Goal: Check status: Check status

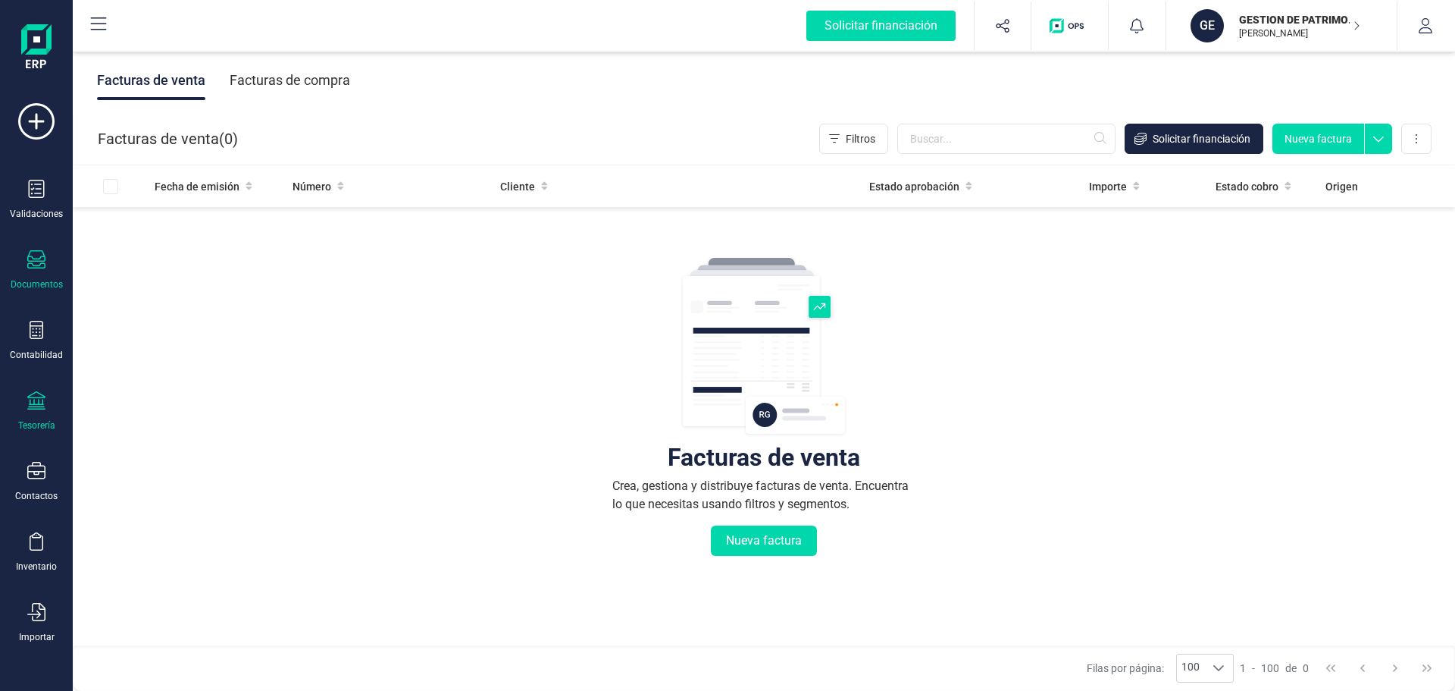
click at [26, 393] on div "Tesorería" at bounding box center [36, 411] width 61 height 40
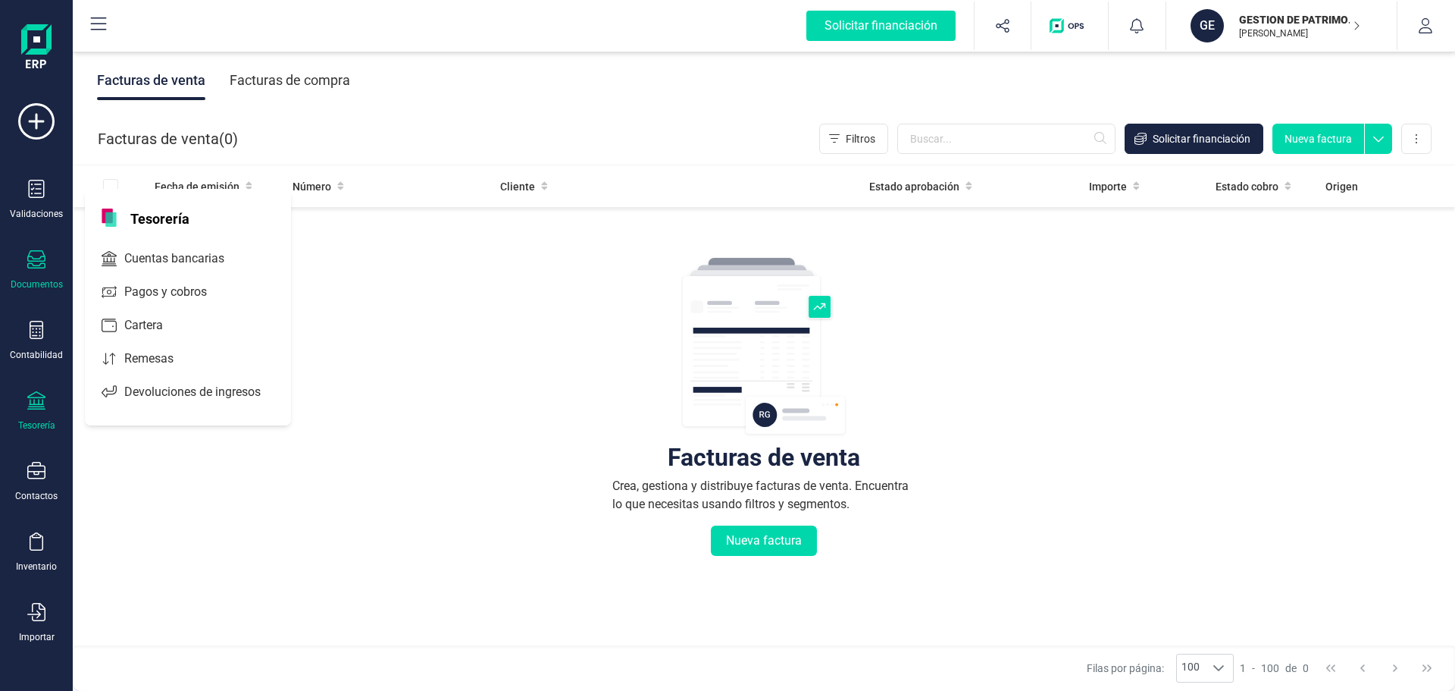
click at [26, 393] on div "Tesorería" at bounding box center [36, 411] width 61 height 40
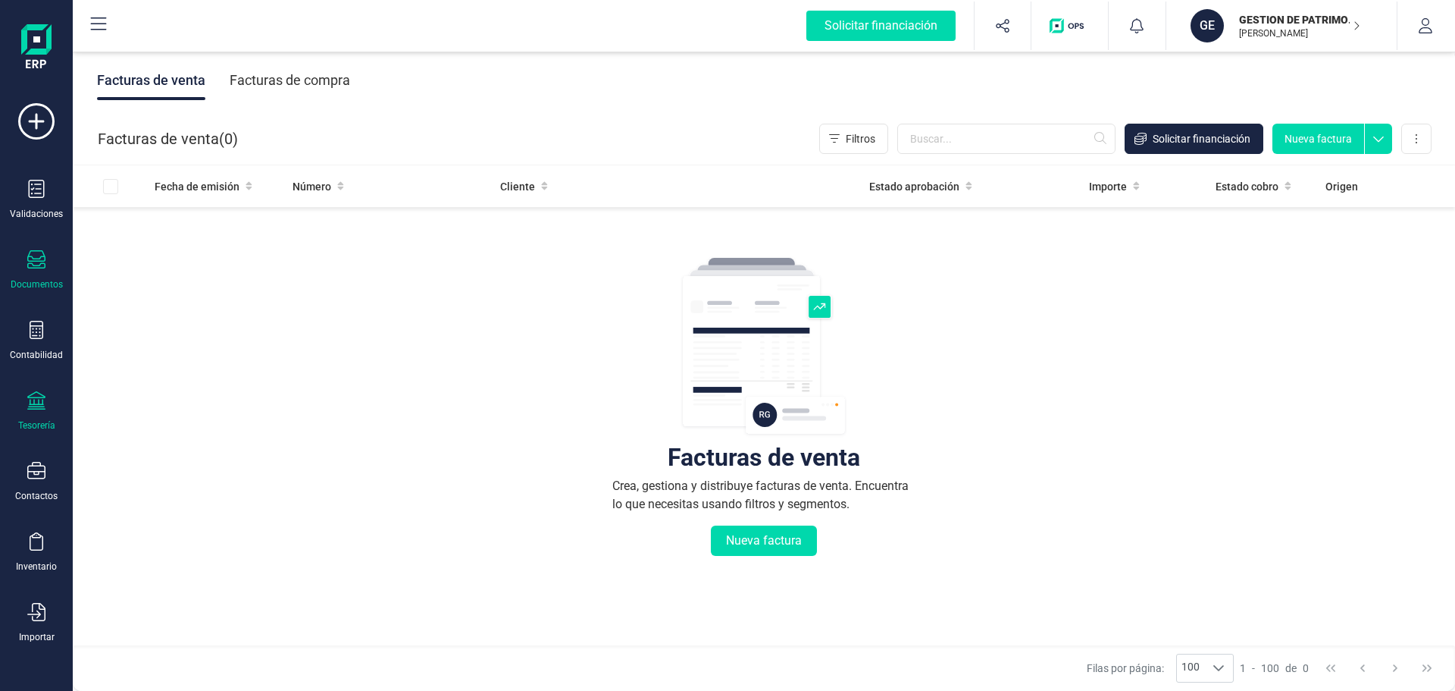
click at [26, 393] on div "Tesorería" at bounding box center [36, 411] width 61 height 40
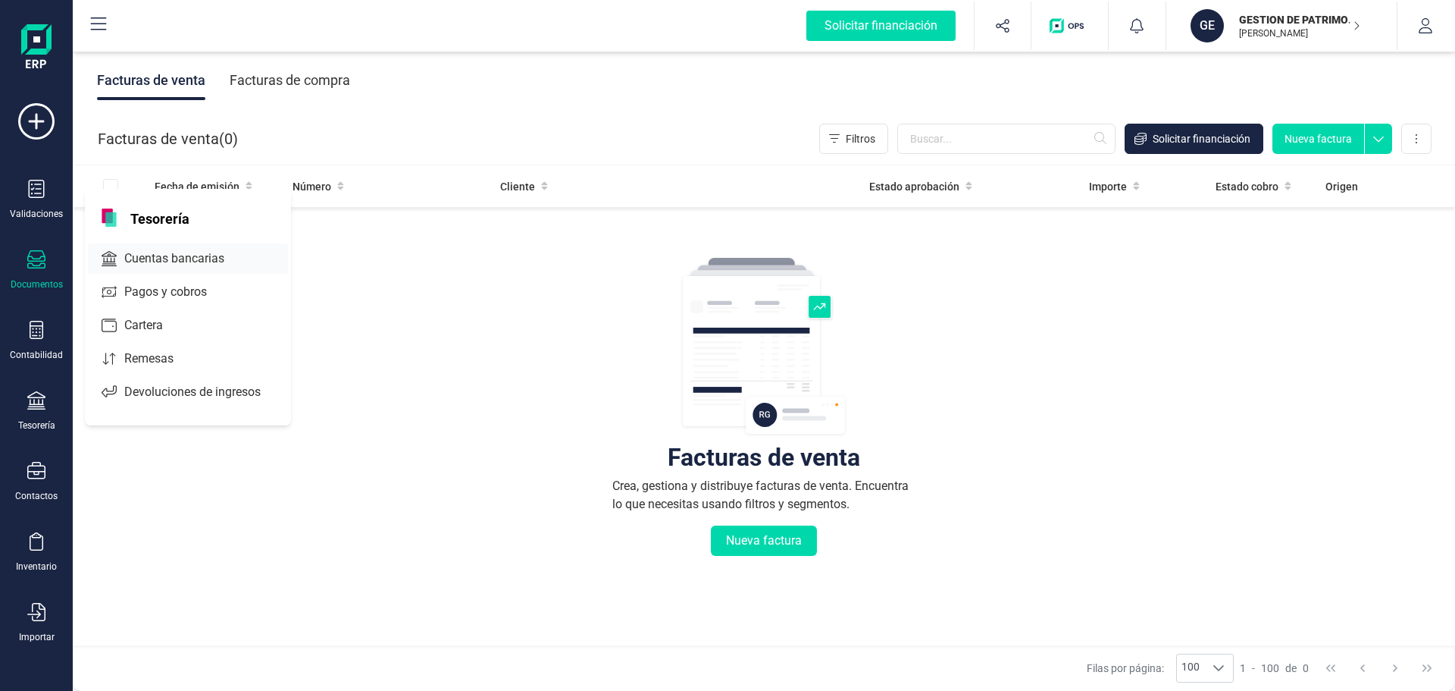
click at [184, 256] on span "Cuentas bancarias" at bounding box center [184, 258] width 133 height 18
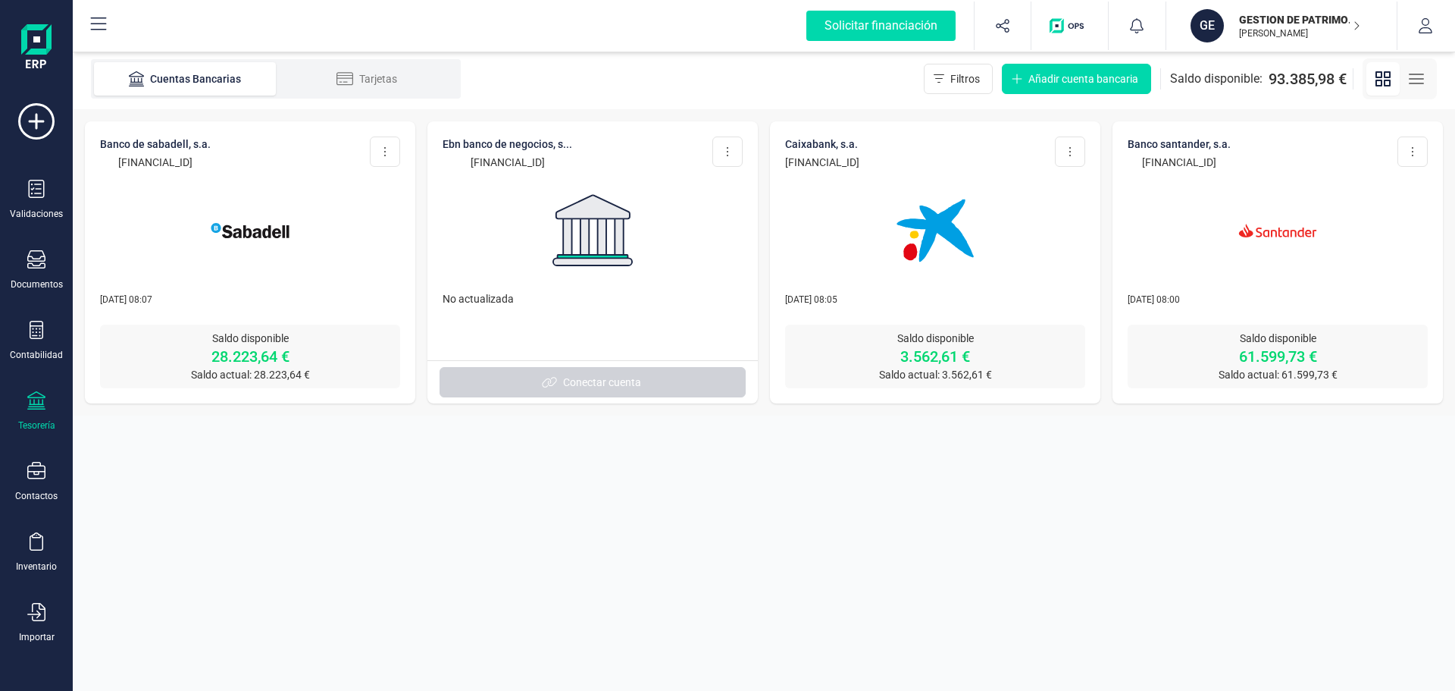
click at [291, 243] on img at bounding box center [249, 230] width 127 height 127
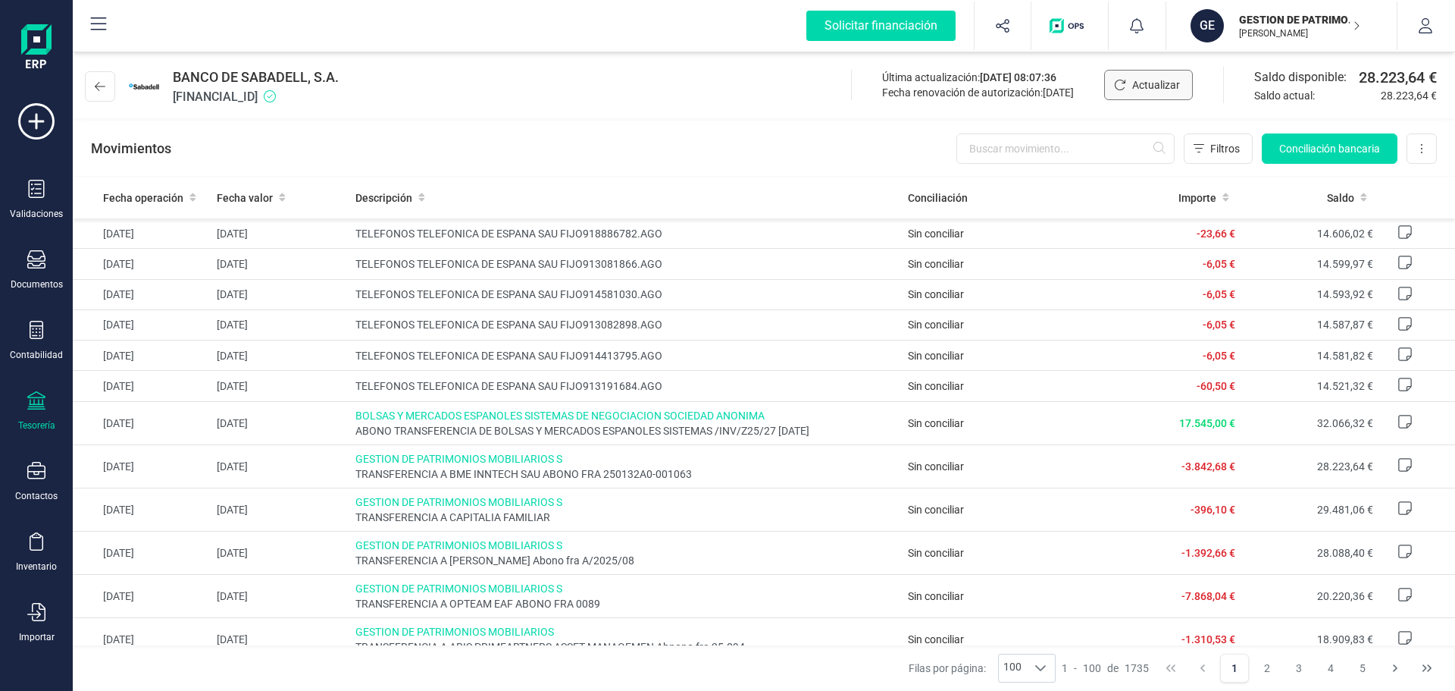
click at [1154, 90] on span "Actualizar" at bounding box center [1156, 84] width 48 height 15
click at [89, 86] on button at bounding box center [100, 86] width 30 height 30
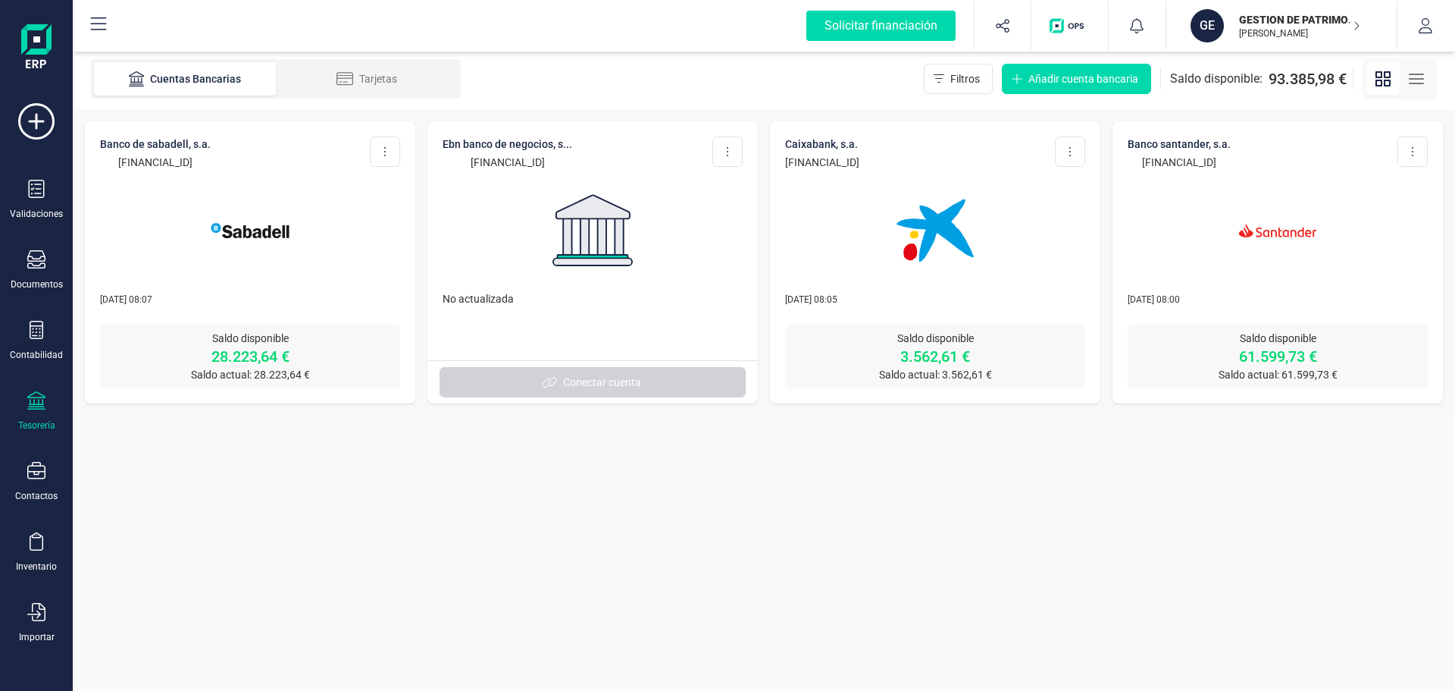
click at [616, 261] on img at bounding box center [593, 230] width 92 height 85
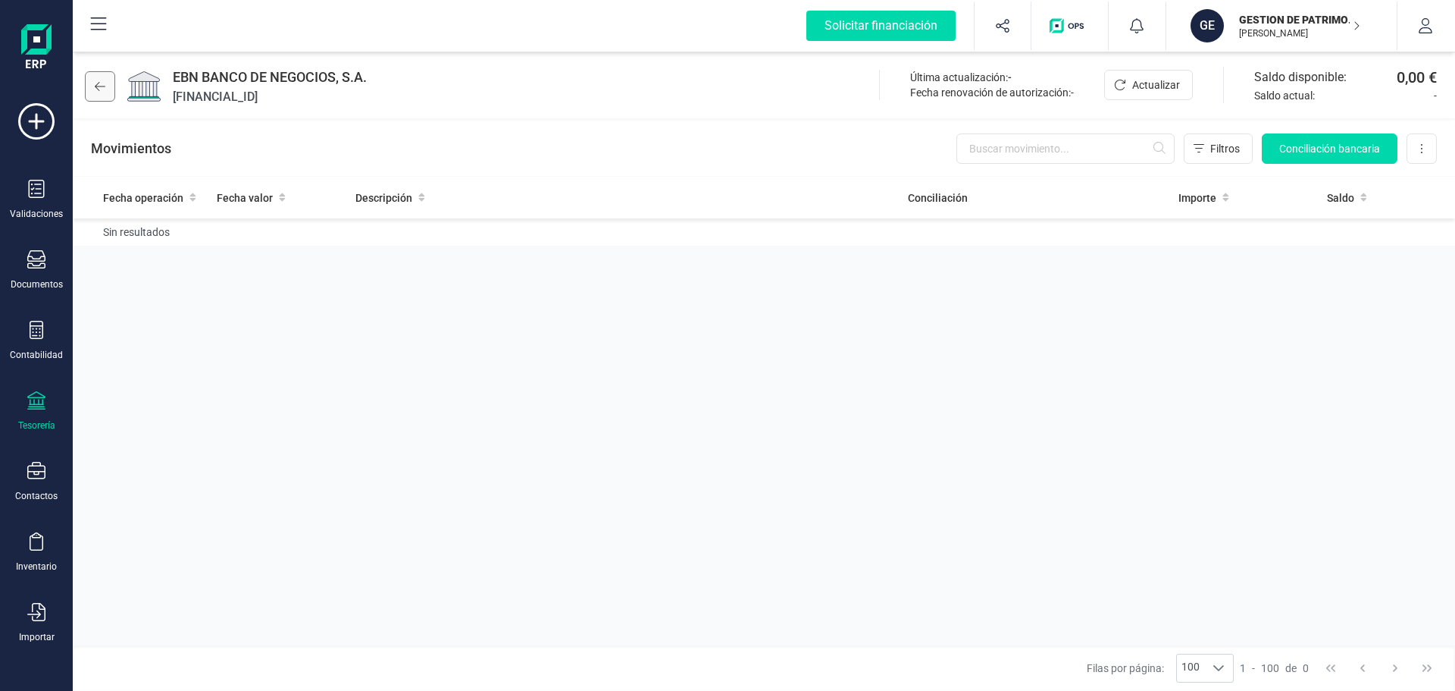
click at [101, 83] on icon at bounding box center [100, 86] width 11 height 12
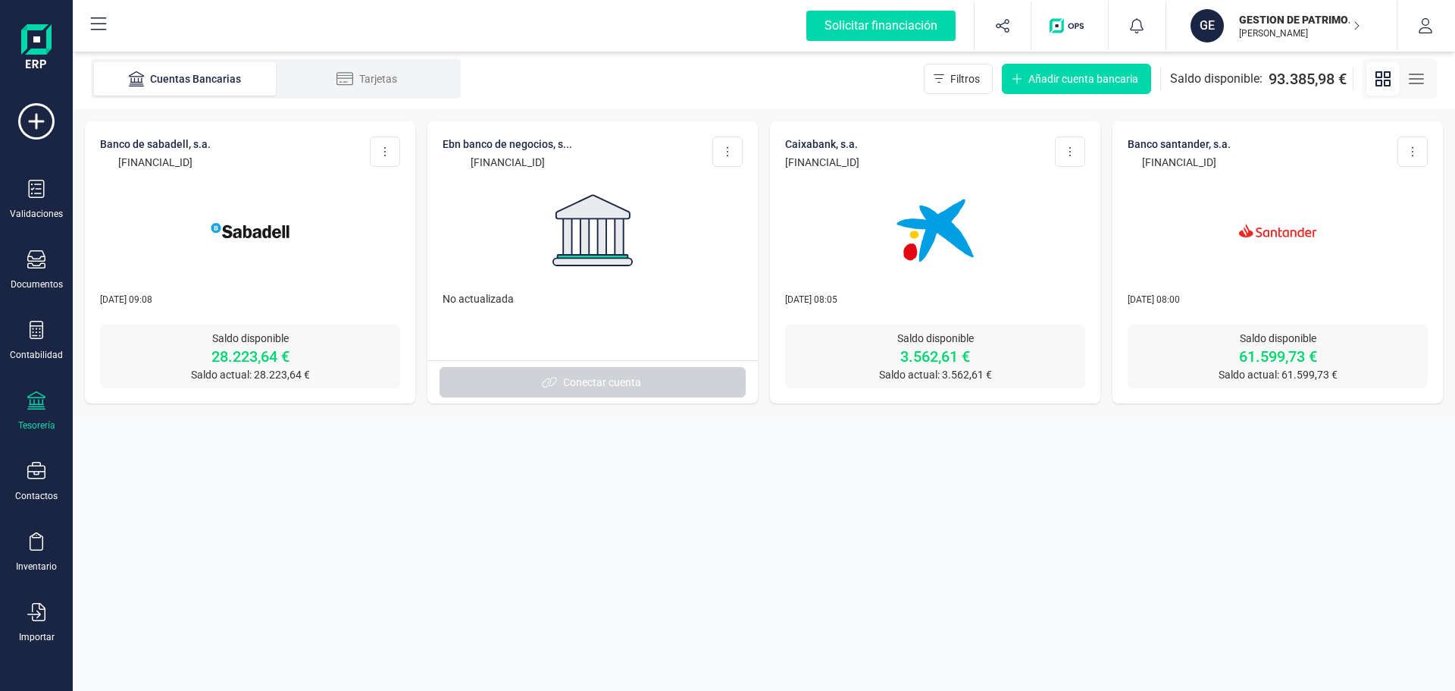
click at [913, 227] on img at bounding box center [935, 230] width 127 height 127
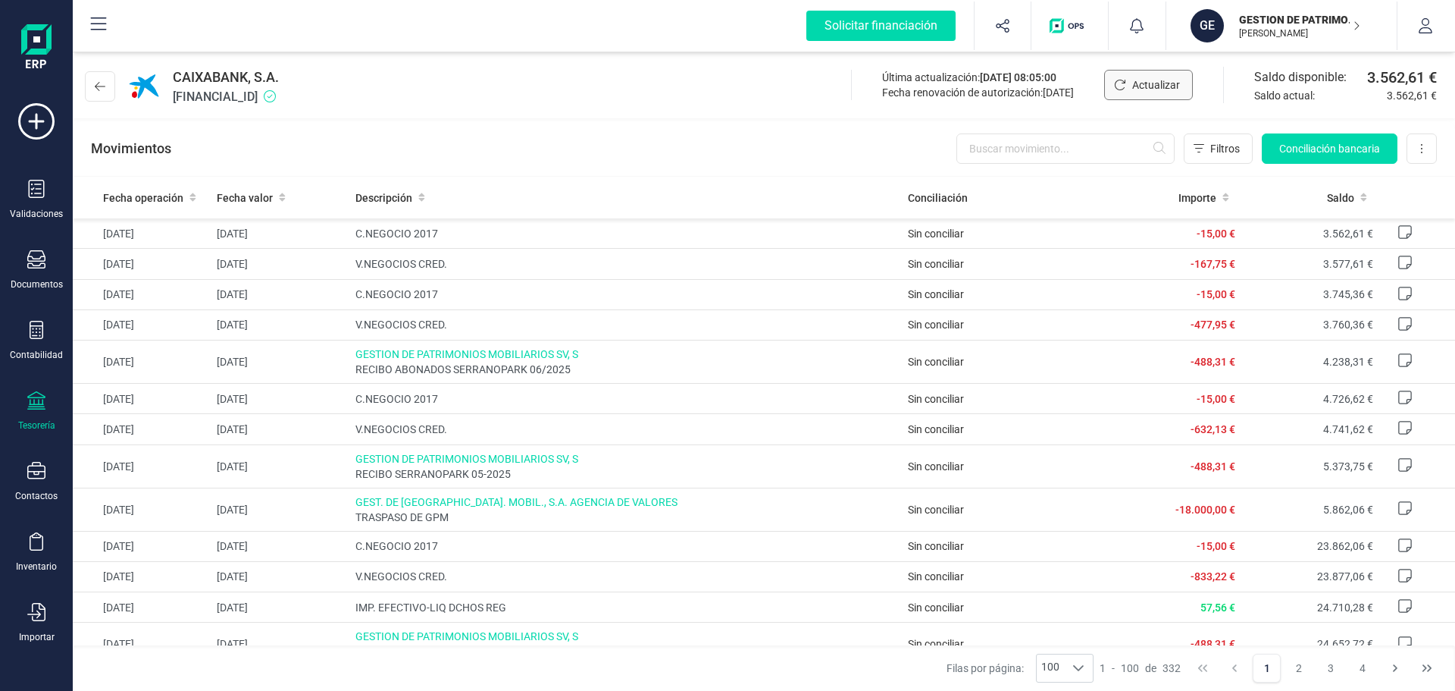
click at [1145, 85] on span "Actualizar" at bounding box center [1156, 84] width 48 height 15
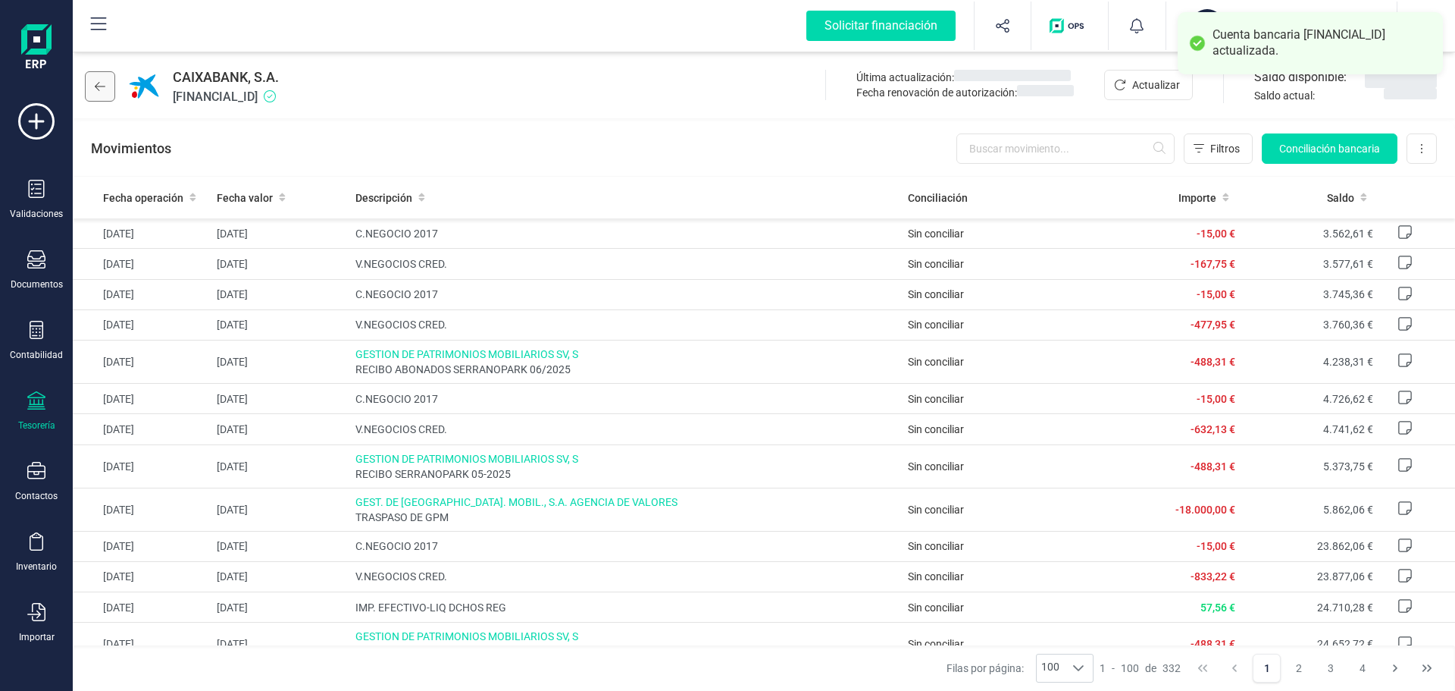
click at [96, 86] on icon at bounding box center [100, 86] width 11 height 9
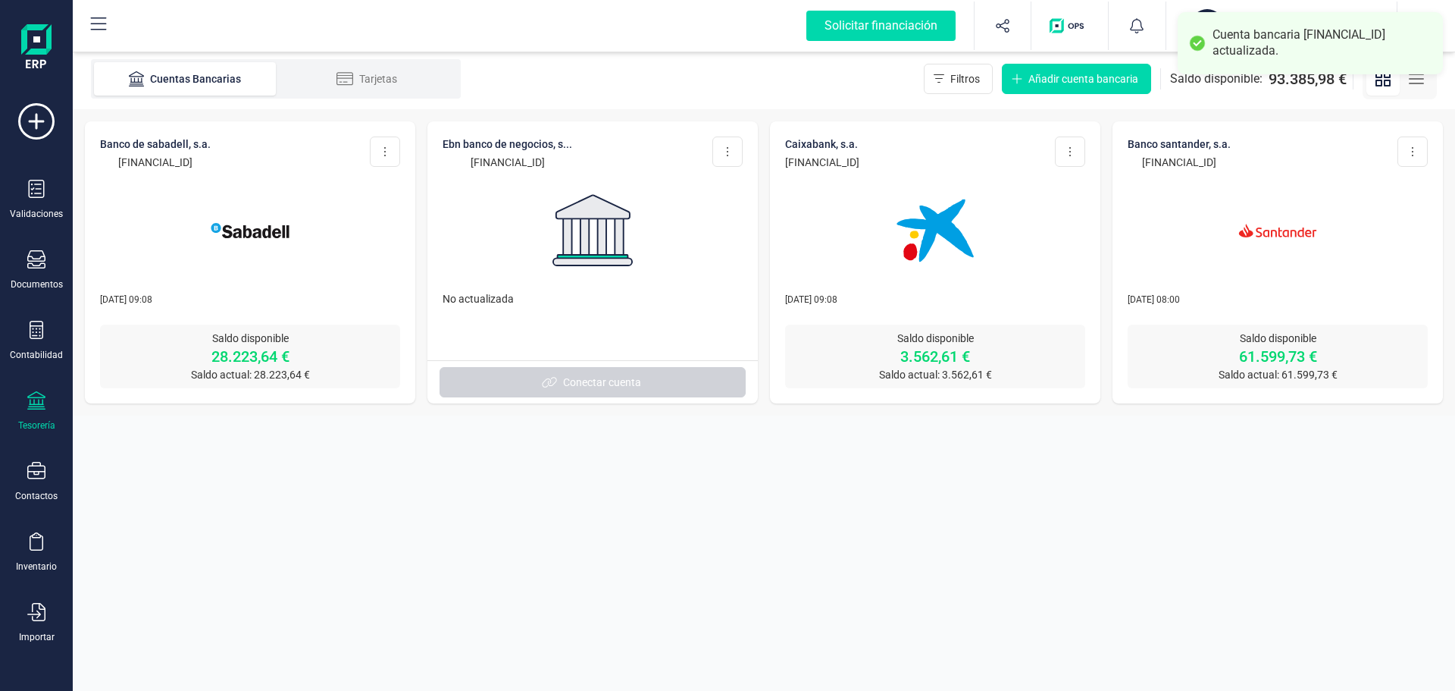
click at [1263, 222] on img at bounding box center [1277, 230] width 127 height 127
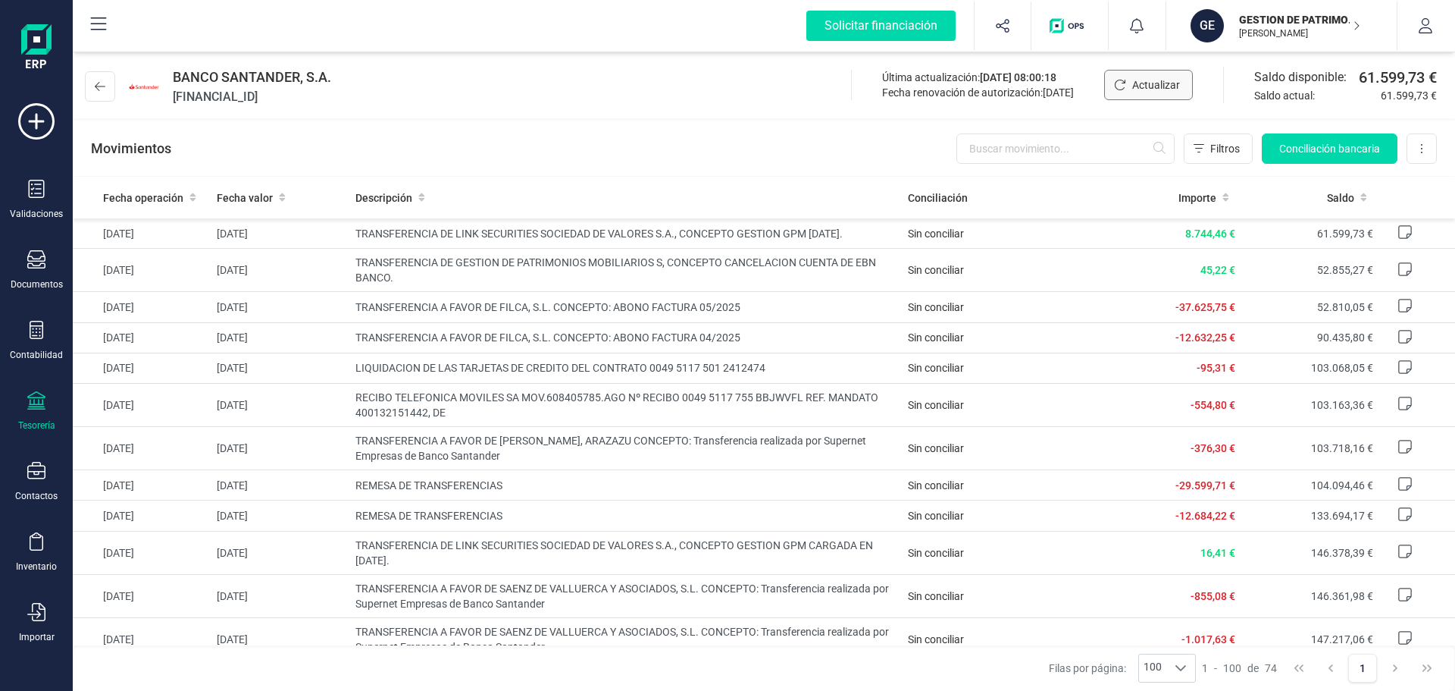
click at [1145, 87] on span "Actualizar" at bounding box center [1156, 84] width 48 height 15
drag, startPoint x: 119, startPoint y: 59, endPoint x: 742, endPoint y: 726, distance: 912.8
click at [742, 690] on html "Solicitar financiación Validaciones Documentos Documentos Presupuestos Pedidos …" at bounding box center [727, 345] width 1455 height 691
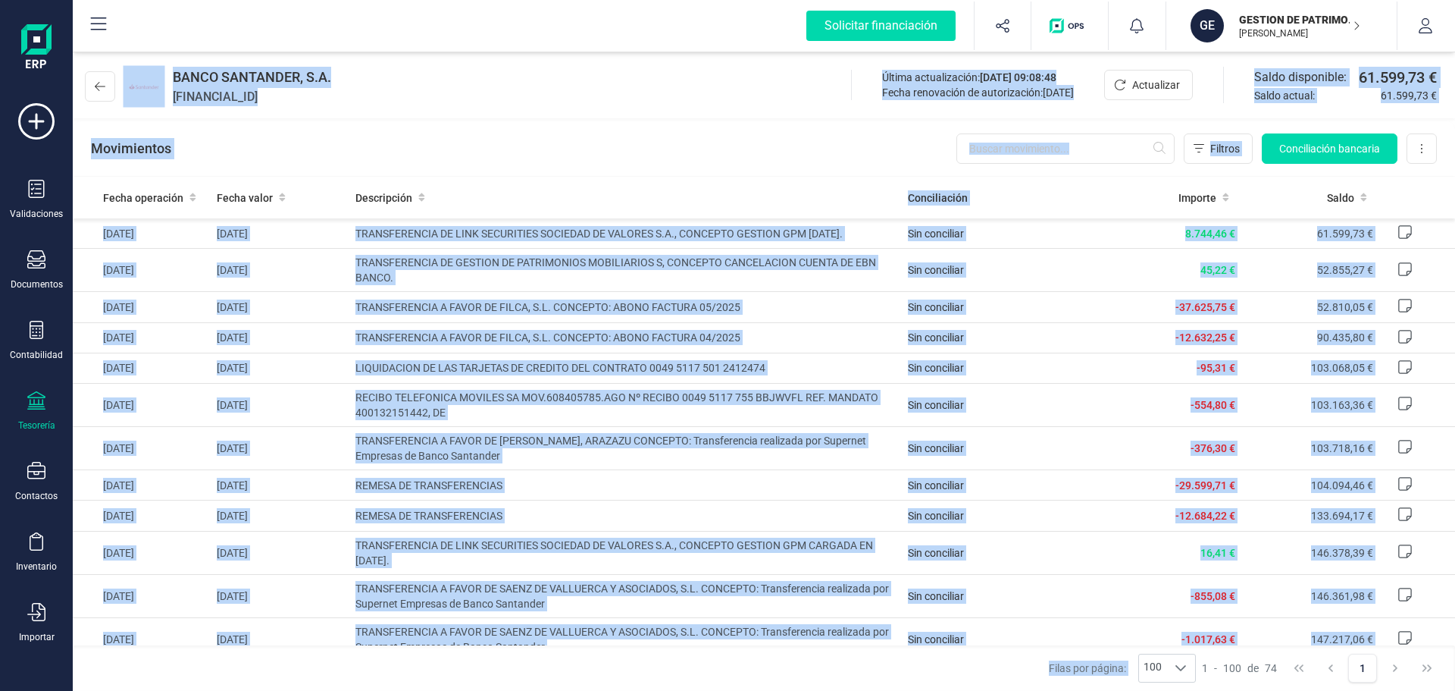
drag, startPoint x: 563, startPoint y: 140, endPoint x: 494, endPoint y: 84, distance: 88.9
click at [562, 140] on div "Movimientos Filtros Conciliación bancaria Descargar Excel Eliminar cuenta" at bounding box center [764, 148] width 1383 height 55
